Goal: Transaction & Acquisition: Subscribe to service/newsletter

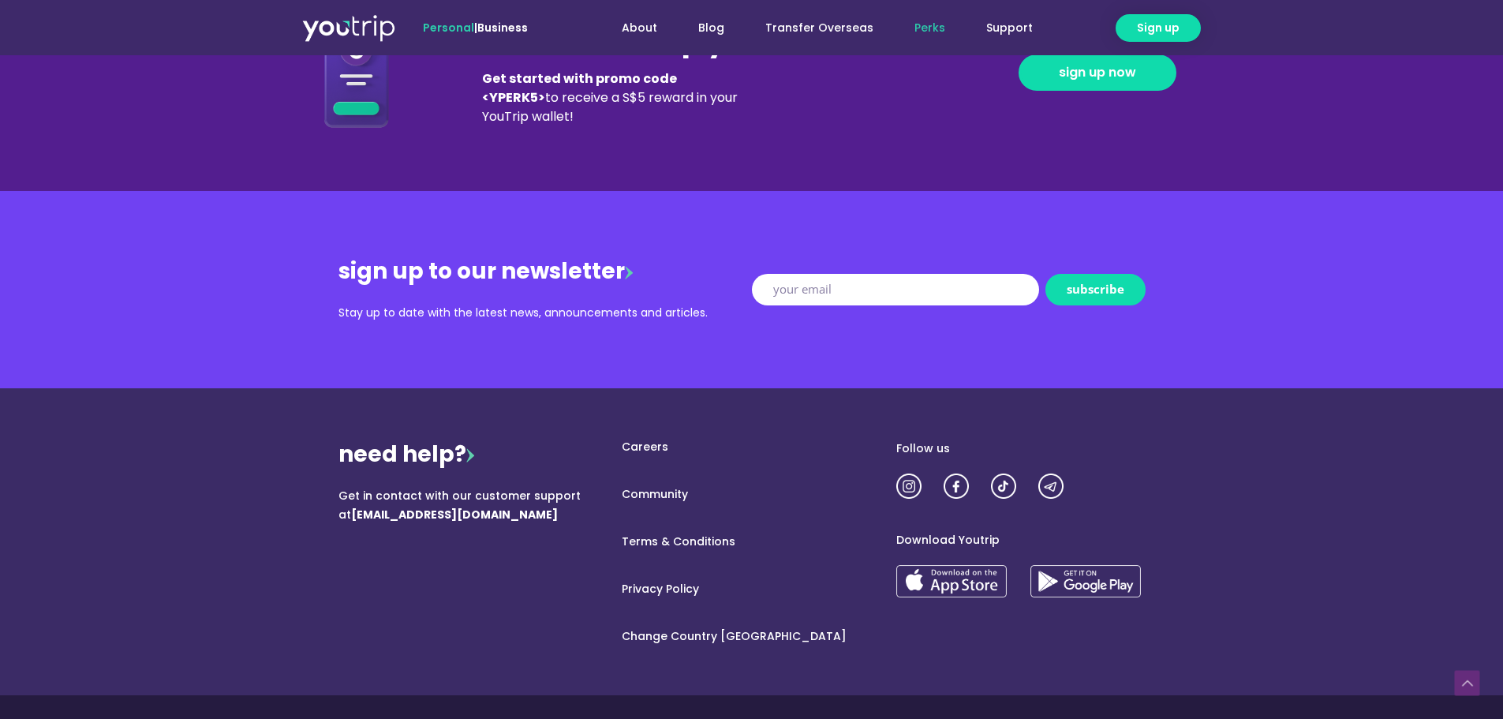
scroll to position [1758, 0]
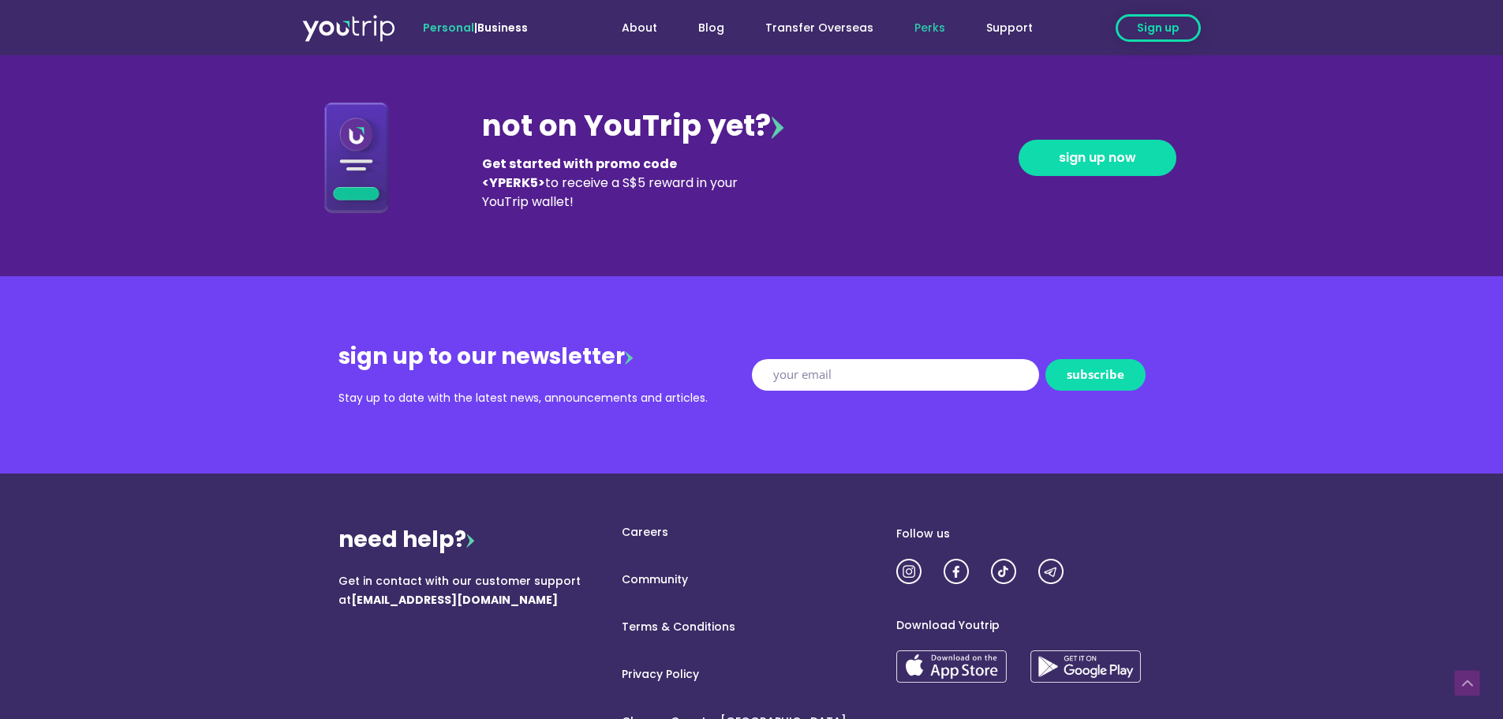
click at [1157, 22] on span "Sign up" at bounding box center [1158, 28] width 43 height 17
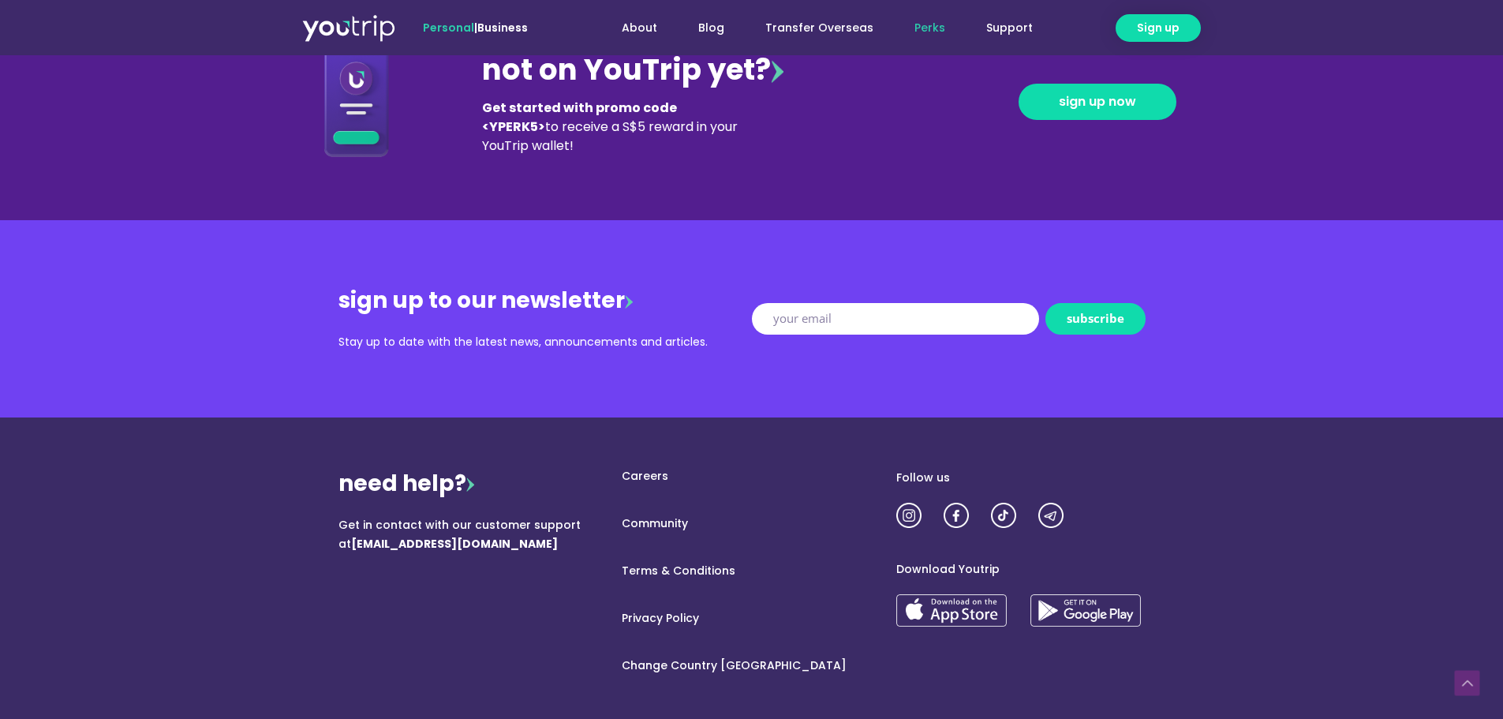
scroll to position [1657, 0]
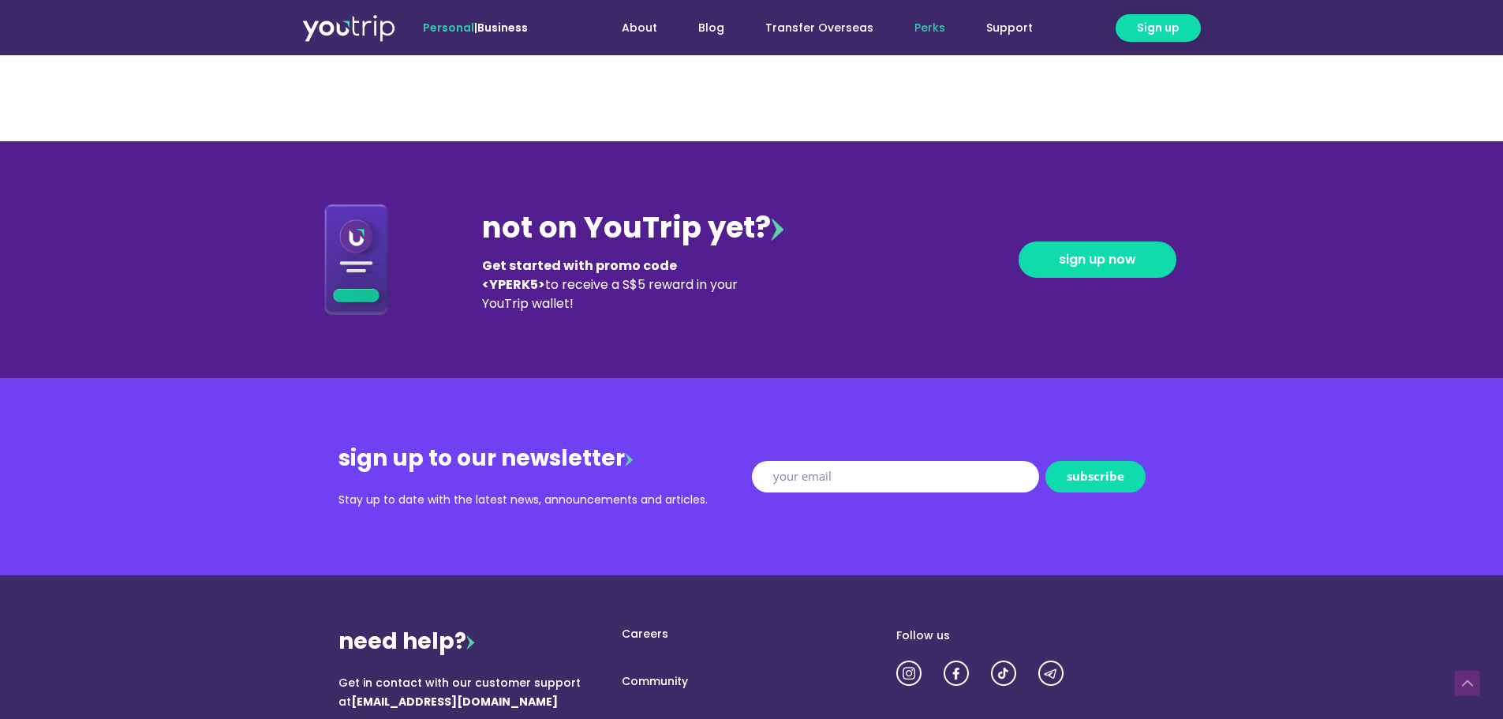
click at [869, 327] on div "not on YouTrip yet? Get started with promo code <YPERK5> to receive a S$5 rewar…" at bounding box center [751, 259] width 899 height 237
click at [1089, 269] on link "sign up now" at bounding box center [1097, 259] width 158 height 36
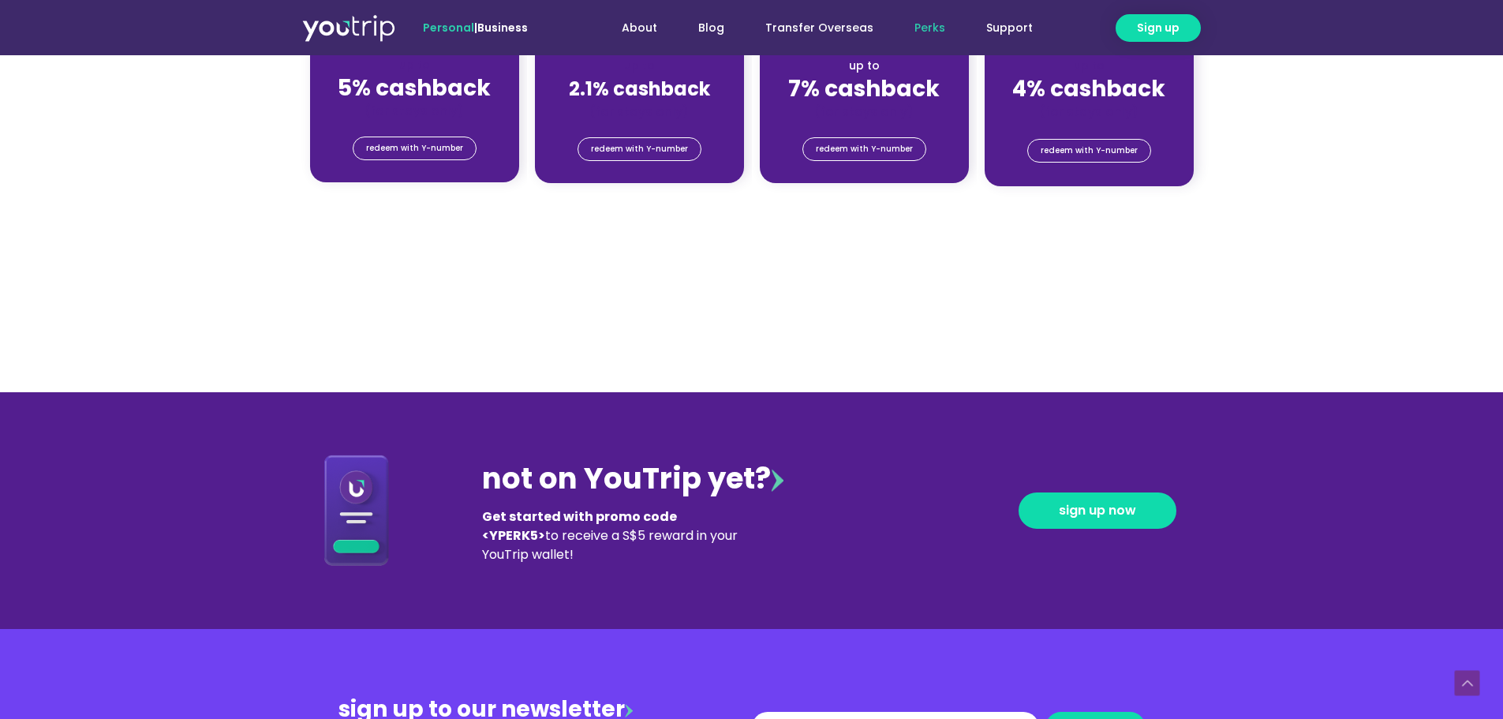
scroll to position [1183, 0]
